Goal: Find specific page/section: Find specific page/section

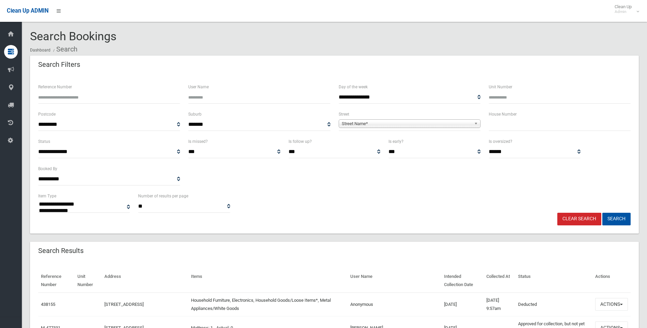
select select
click at [515, 125] on input "text" at bounding box center [560, 124] width 142 height 13
type input "*"
click at [435, 123] on span "Street Name*" at bounding box center [407, 124] width 130 height 8
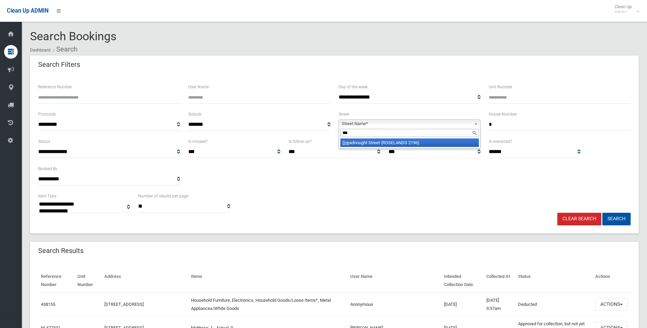
type input "***"
click at [576, 219] on link "Clear Search" at bounding box center [579, 219] width 44 height 13
select select
